Goal: Task Accomplishment & Management: Manage account settings

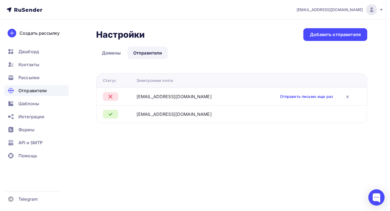
click at [299, 100] on td "Отправить письмо еще раз" at bounding box center [307, 97] width 120 height 18
click at [299, 96] on link "Отправить письмо еще раз" at bounding box center [306, 96] width 53 height 5
click at [349, 98] on icon at bounding box center [347, 96] width 7 height 7
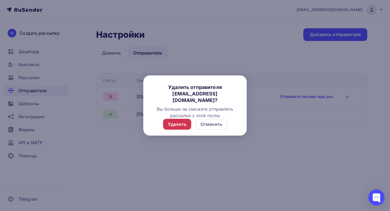
click at [188, 124] on div "Удалить" at bounding box center [177, 124] width 28 height 11
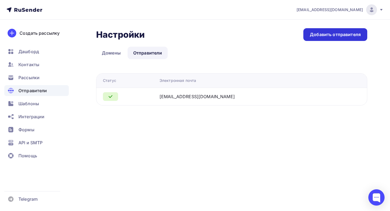
click at [322, 37] on div "Добавить отправителя" at bounding box center [335, 34] width 51 height 6
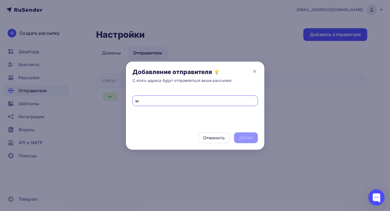
type input "ы"
type input "salam@laspan.ru"
click at [243, 135] on div "Далее" at bounding box center [246, 137] width 14 height 6
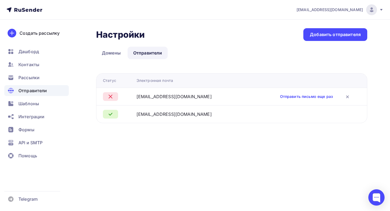
click at [374, 11] on img at bounding box center [371, 10] width 7 height 7
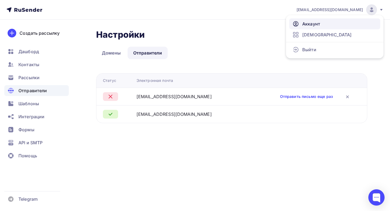
click at [315, 23] on span "Аккаунт" at bounding box center [311, 24] width 18 height 7
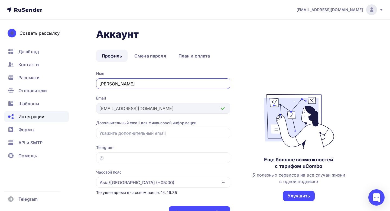
click at [30, 117] on span "Интеграции" at bounding box center [31, 116] width 26 height 7
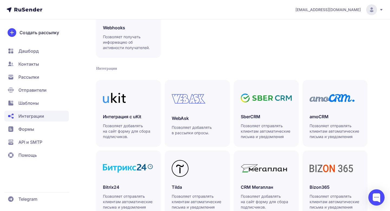
scroll to position [74, 0]
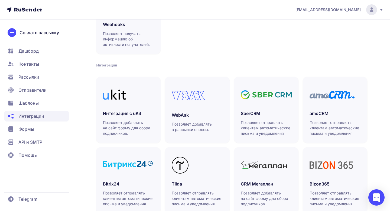
click at [34, 128] on span "Формы" at bounding box center [26, 129] width 16 height 7
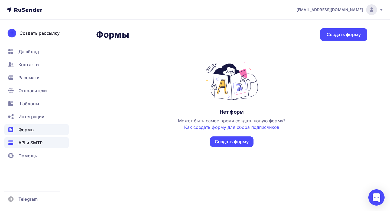
click at [19, 139] on span "API и SMTP" at bounding box center [30, 142] width 24 height 7
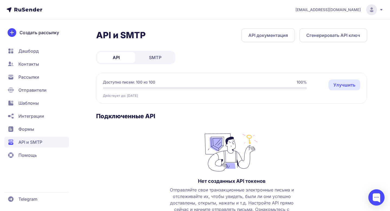
click at [32, 64] on span "Контакты" at bounding box center [28, 64] width 21 height 7
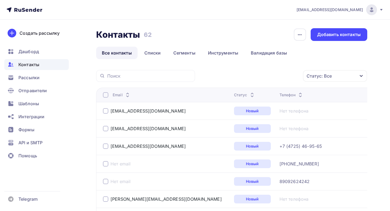
click at [30, 80] on span "Рассылки" at bounding box center [28, 77] width 21 height 7
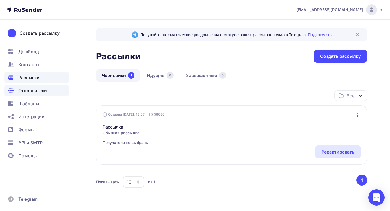
click at [34, 92] on span "Отправители" at bounding box center [32, 90] width 29 height 7
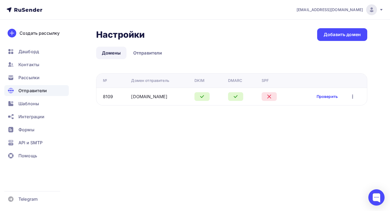
click at [328, 96] on link "Проверить" at bounding box center [327, 96] width 21 height 5
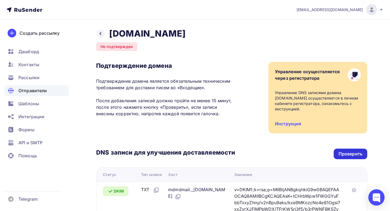
click at [349, 152] on div "Проверить" at bounding box center [351, 153] width 34 height 11
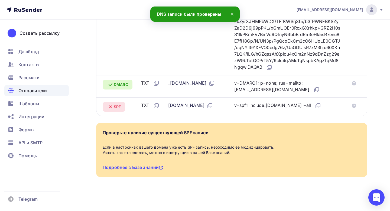
scroll to position [189, 0]
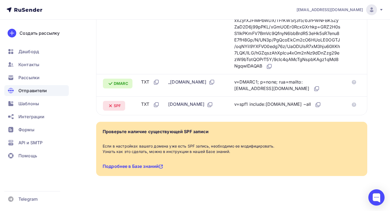
click at [144, 164] on link "Подробнее в Базе знаний" at bounding box center [133, 165] width 60 height 5
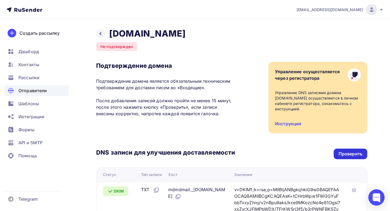
click at [347, 151] on div "Проверить" at bounding box center [351, 154] width 24 height 6
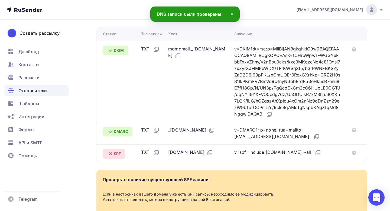
scroll to position [189, 0]
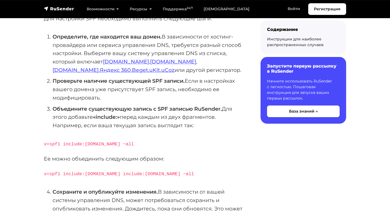
scroll to position [110, 0]
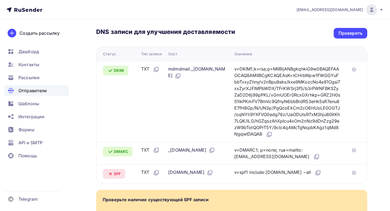
scroll to position [177, 0]
